Goal: Contribute content: Contribute content

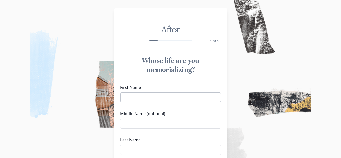
click at [138, 101] on input "First Name" at bounding box center [170, 97] width 101 height 10
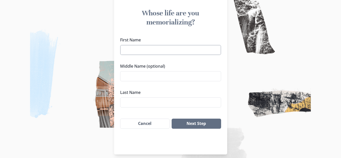
scroll to position [50, 0]
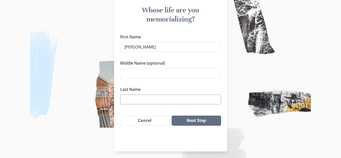
type input "[PERSON_NAME]"
click at [144, 99] on input "Last Name" at bounding box center [170, 99] width 101 height 10
type input "KHOZA"
click at [200, 119] on button "Next Step" at bounding box center [196, 121] width 49 height 10
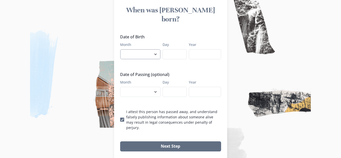
click at [159, 49] on select "January February March April May June July August September October November De…" at bounding box center [140, 54] width 40 height 10
select select "10"
click at [122, 49] on select "January February March April May June July August September October November De…" at bounding box center [140, 54] width 40 height 10
click at [177, 49] on input "Day" at bounding box center [175, 54] width 24 height 10
type input "9"
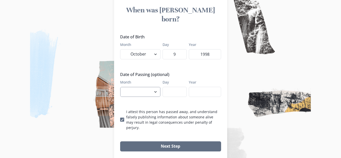
type input "1998"
click at [133, 87] on select "January February March April May June July August September October November De…" at bounding box center [140, 92] width 40 height 10
drag, startPoint x: 150, startPoint y: 83, endPoint x: 156, endPoint y: 98, distance: 16.1
click at [150, 88] on select "January February March April May June July August September October November De…" at bounding box center [140, 92] width 40 height 10
select select "8"
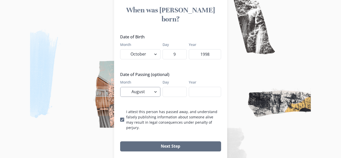
click at [122, 87] on select "January February March April May June July August September October November De…" at bounding box center [140, 92] width 40 height 10
click at [178, 87] on input "Day" at bounding box center [175, 92] width 24 height 10
type input "9"
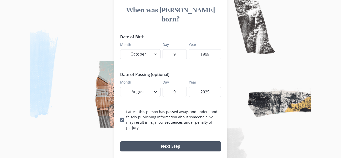
type input "2025"
click at [177, 141] on button "Next Step" at bounding box center [170, 146] width 101 height 10
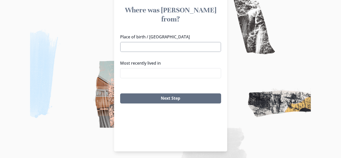
click at [185, 42] on input "Place of birth / [GEOGRAPHIC_DATA]" at bounding box center [170, 47] width 101 height 10
click at [170, 42] on input "Place of birth / [GEOGRAPHIC_DATA]" at bounding box center [170, 47] width 101 height 10
click at [164, 62] on div "Place of birth / Hometown MPUMALANGA [GEOGRAPHIC_DATA], [DEMOGRAPHIC_DATA] [GEO…" at bounding box center [170, 58] width 101 height 48
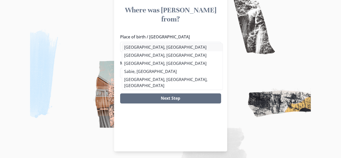
click at [165, 45] on li "[GEOGRAPHIC_DATA], [GEOGRAPHIC_DATA]" at bounding box center [172, 47] width 100 height 8
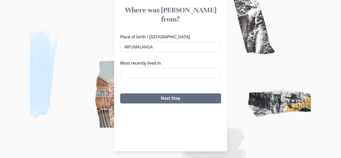
type input "[GEOGRAPHIC_DATA], [GEOGRAPHIC_DATA]"
click at [173, 68] on input "Most recently lived in" at bounding box center [170, 73] width 101 height 10
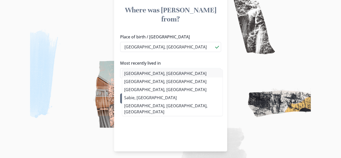
click at [163, 75] on li "[GEOGRAPHIC_DATA], [GEOGRAPHIC_DATA]" at bounding box center [172, 73] width 100 height 8
type input "[GEOGRAPHIC_DATA], [GEOGRAPHIC_DATA]"
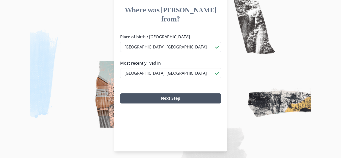
click at [160, 93] on button "Next Step" at bounding box center [170, 98] width 101 height 10
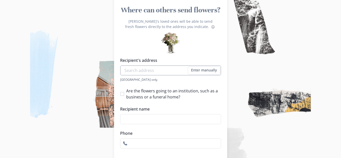
click at [182, 70] on input "Recipient's address" at bounding box center [170, 70] width 101 height 10
click at [146, 71] on input "MALELANI BLOCK A" at bounding box center [170, 70] width 101 height 10
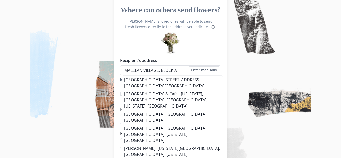
type input "MALELANIVILLAGE, BLOCK A"
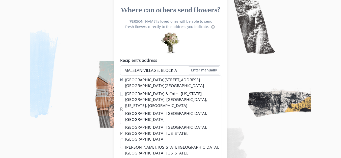
click at [197, 52] on div "[PERSON_NAME]'s loved ones will be able to send fresh flowers directly to the a…" at bounding box center [170, 87] width 113 height 128
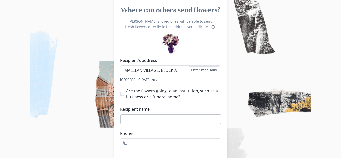
click at [147, 117] on input "Recipient name" at bounding box center [170, 119] width 101 height 10
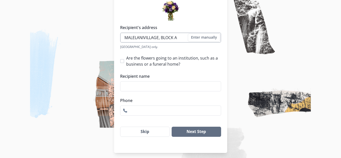
scroll to position [86, 0]
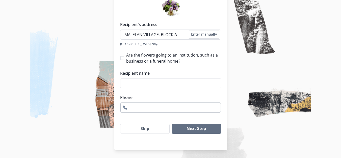
click at [151, 109] on input "Phone" at bounding box center [170, 107] width 101 height 10
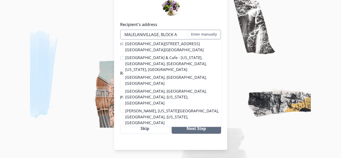
click at [141, 37] on input "MALELANIVILLAGE, BLOCK A" at bounding box center [170, 35] width 101 height 10
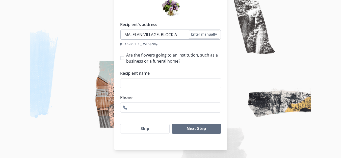
click at [141, 37] on input "MALELANIVILLAGE, BLOCK A" at bounding box center [170, 35] width 101 height 10
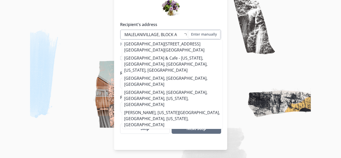
click at [141, 37] on input "MALELANIVILLAGE, BLOCK A" at bounding box center [170, 35] width 101 height 10
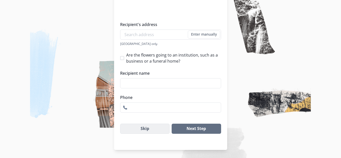
click at [154, 130] on button "Skip" at bounding box center [145, 129] width 50 height 10
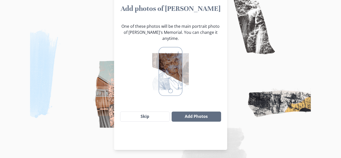
scroll to position [52, 0]
click at [164, 112] on button "Skip" at bounding box center [145, 117] width 50 height 10
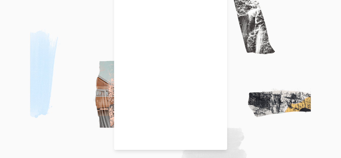
scroll to position [20, 0]
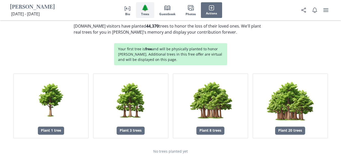
scroll to position [530, 0]
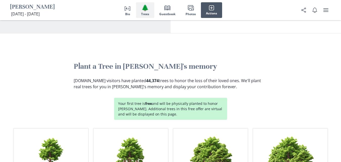
click at [215, 10] on button "Actions" at bounding box center [211, 10] width 21 height 16
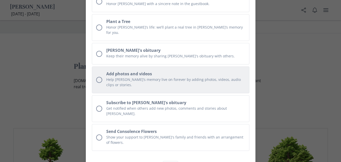
scroll to position [47, 0]
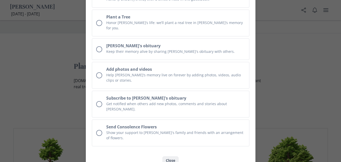
click at [166, 156] on button "Close" at bounding box center [171, 160] width 16 height 8
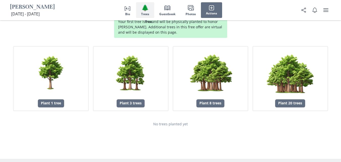
scroll to position [631, 0]
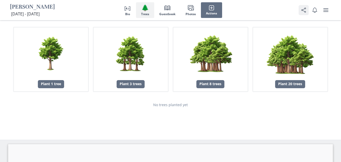
click at [302, 8] on icon "Share" at bounding box center [304, 10] width 6 height 6
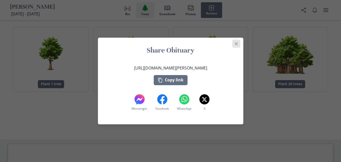
click at [238, 42] on button "Close" at bounding box center [236, 44] width 8 height 8
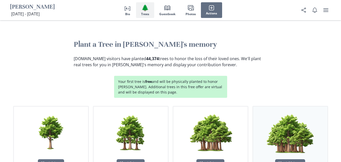
scroll to position [530, 0]
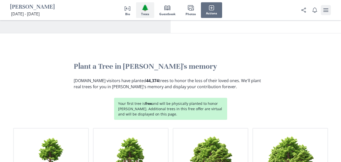
click at [327, 10] on icon "user menu" at bounding box center [325, 10] width 5 height 4
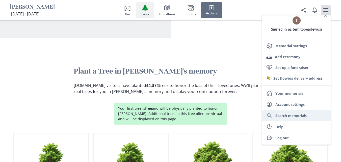
scroll to position [6, 0]
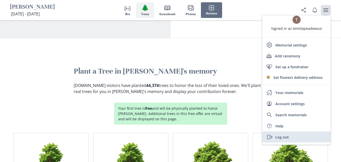
click at [277, 135] on link "Exit Log out" at bounding box center [296, 136] width 68 height 11
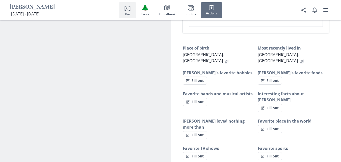
scroll to position [404, 0]
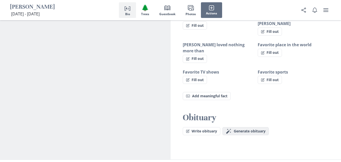
click at [235, 129] on span "Generate obituary" at bounding box center [250, 131] width 32 height 4
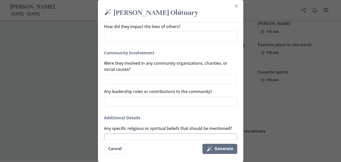
scroll to position [328, 0]
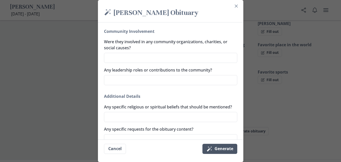
click at [225, 148] on button "Magic wand Generate" at bounding box center [219, 149] width 35 height 10
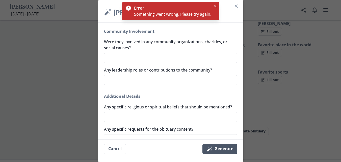
click at [218, 151] on button "Magic wand Generate" at bounding box center [219, 149] width 35 height 10
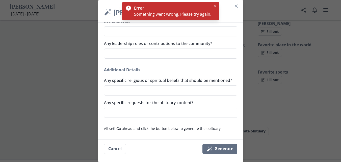
scroll to position [362, 0]
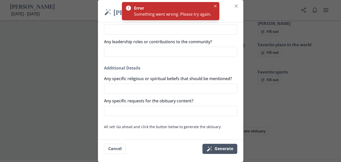
click at [219, 153] on button "Magic wand Generate" at bounding box center [219, 149] width 35 height 10
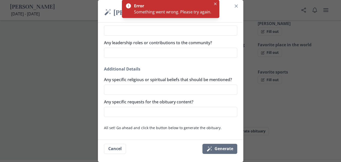
scroll to position [360, 0]
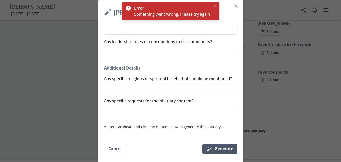
click at [228, 150] on button "Magic wand Generate" at bounding box center [219, 149] width 35 height 10
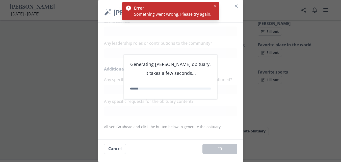
scroll to position [355, 0]
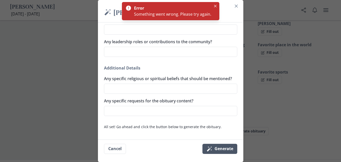
click at [228, 150] on button "Magic wand Generate" at bounding box center [219, 149] width 35 height 10
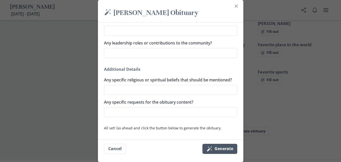
click at [228, 150] on button "Magic wand Generate" at bounding box center [219, 149] width 35 height 10
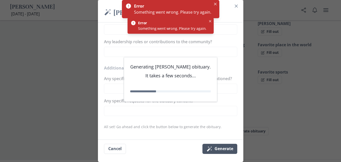
click at [228, 150] on button "Magic wand Generate" at bounding box center [219, 149] width 35 height 10
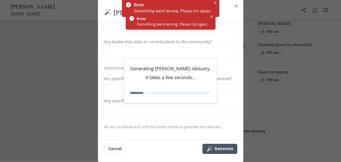
click at [228, 150] on button "Magic wand Generate" at bounding box center [219, 149] width 35 height 10
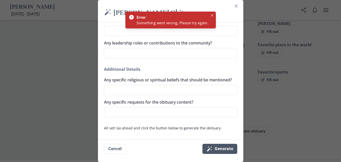
click at [228, 150] on button "Magic wand Generate" at bounding box center [219, 149] width 35 height 10
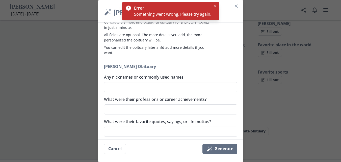
scroll to position [0, 0]
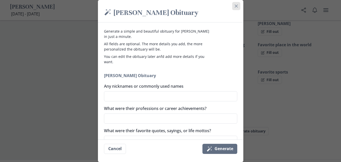
click at [237, 6] on icon "Close" at bounding box center [236, 6] width 3 height 3
